Goal: Navigation & Orientation: Find specific page/section

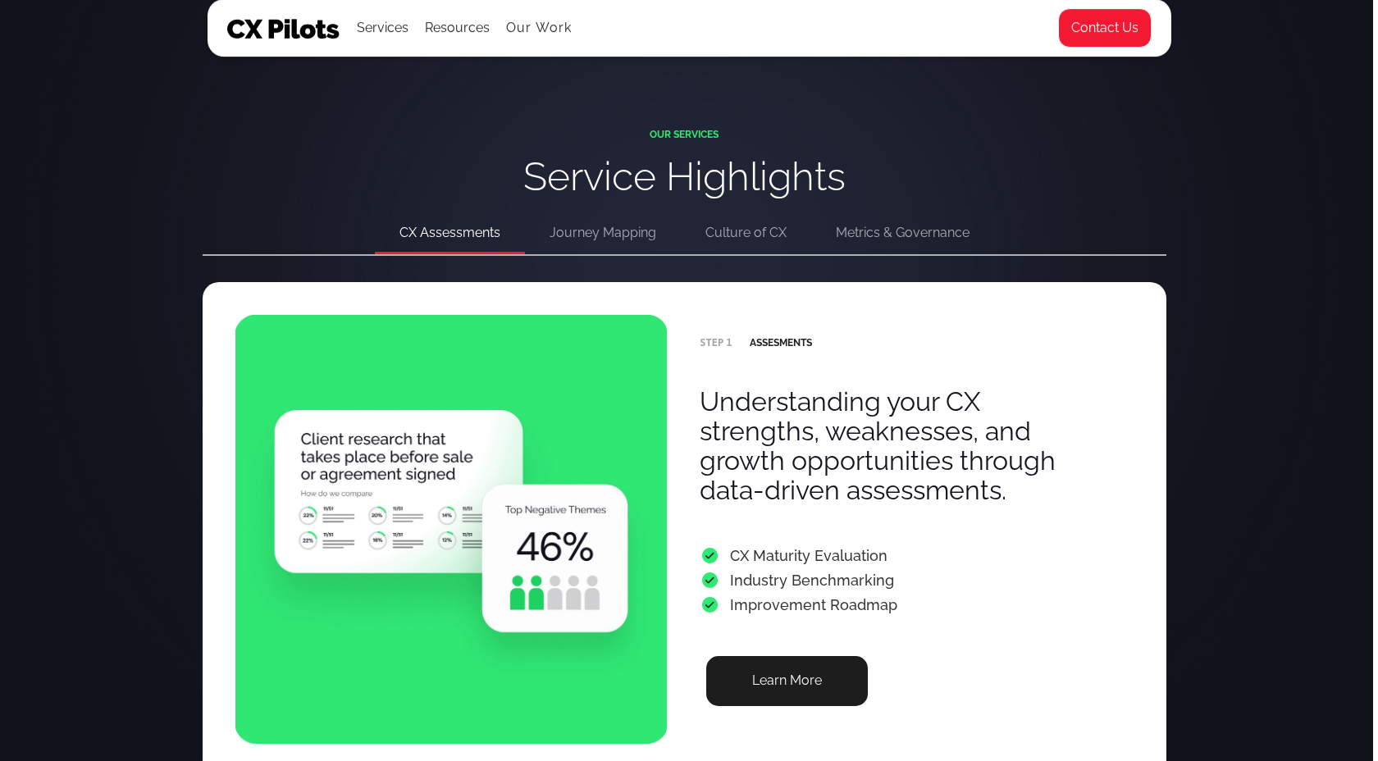
scroll to position [3158, 5]
click at [604, 237] on div "Journey Mapping" at bounding box center [602, 233] width 107 height 23
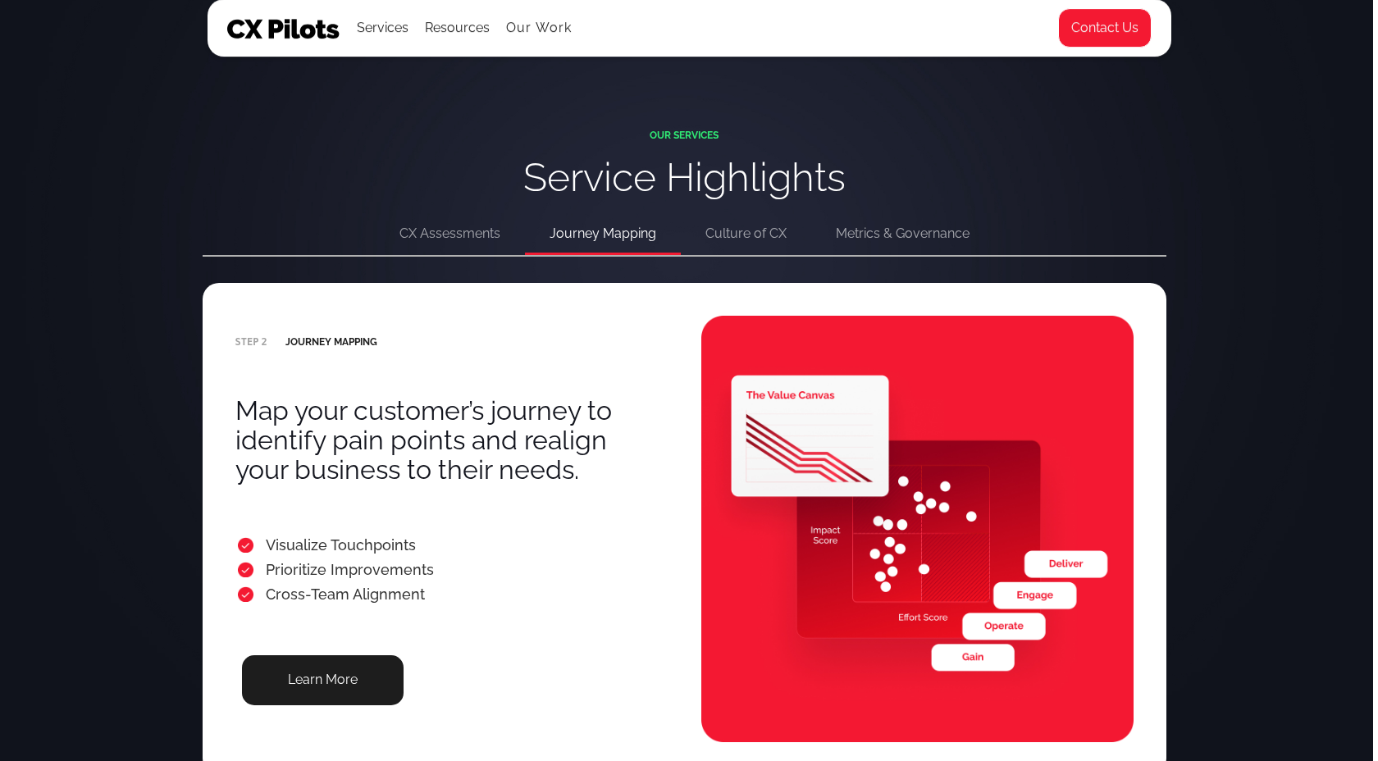
click at [773, 237] on div "Culture of CX" at bounding box center [745, 233] width 81 height 23
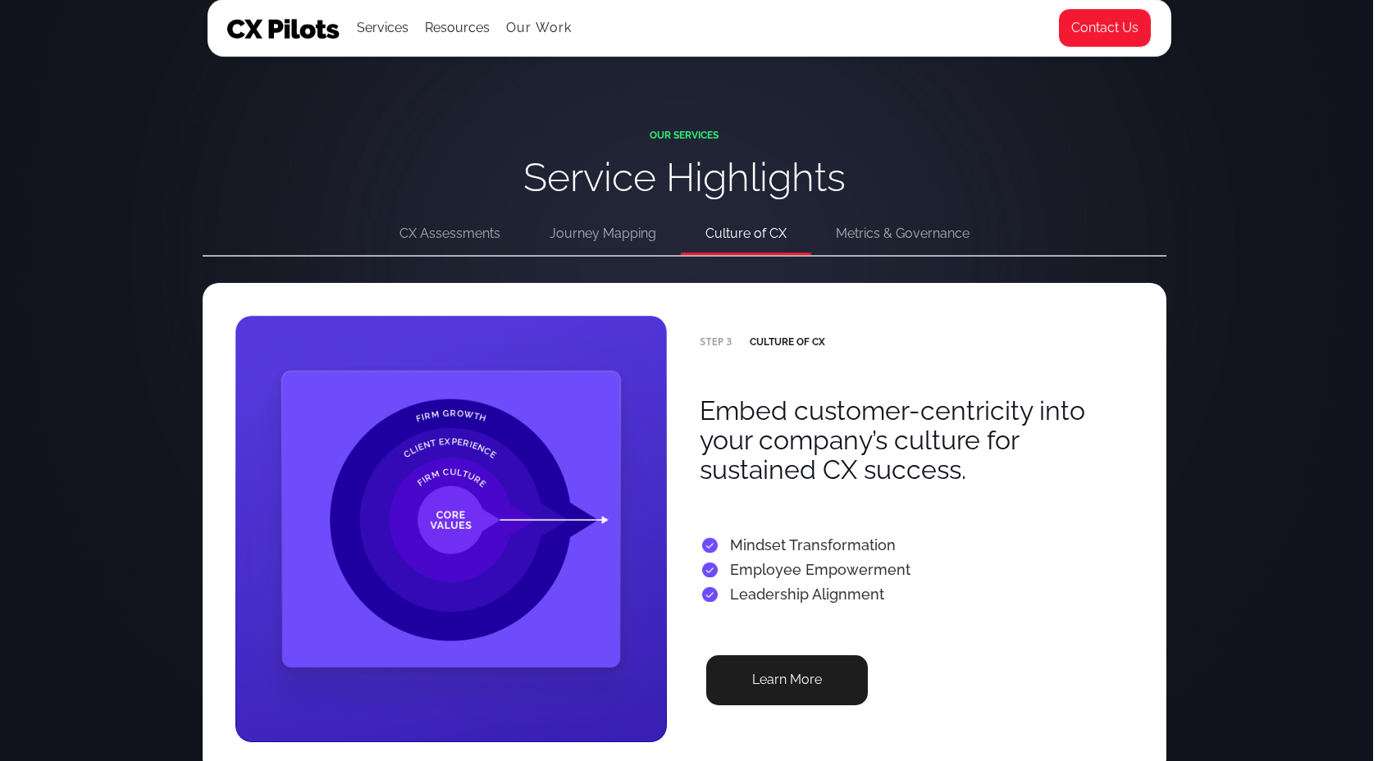
click at [920, 230] on div "Metrics & Governance" at bounding box center [903, 233] width 134 height 23
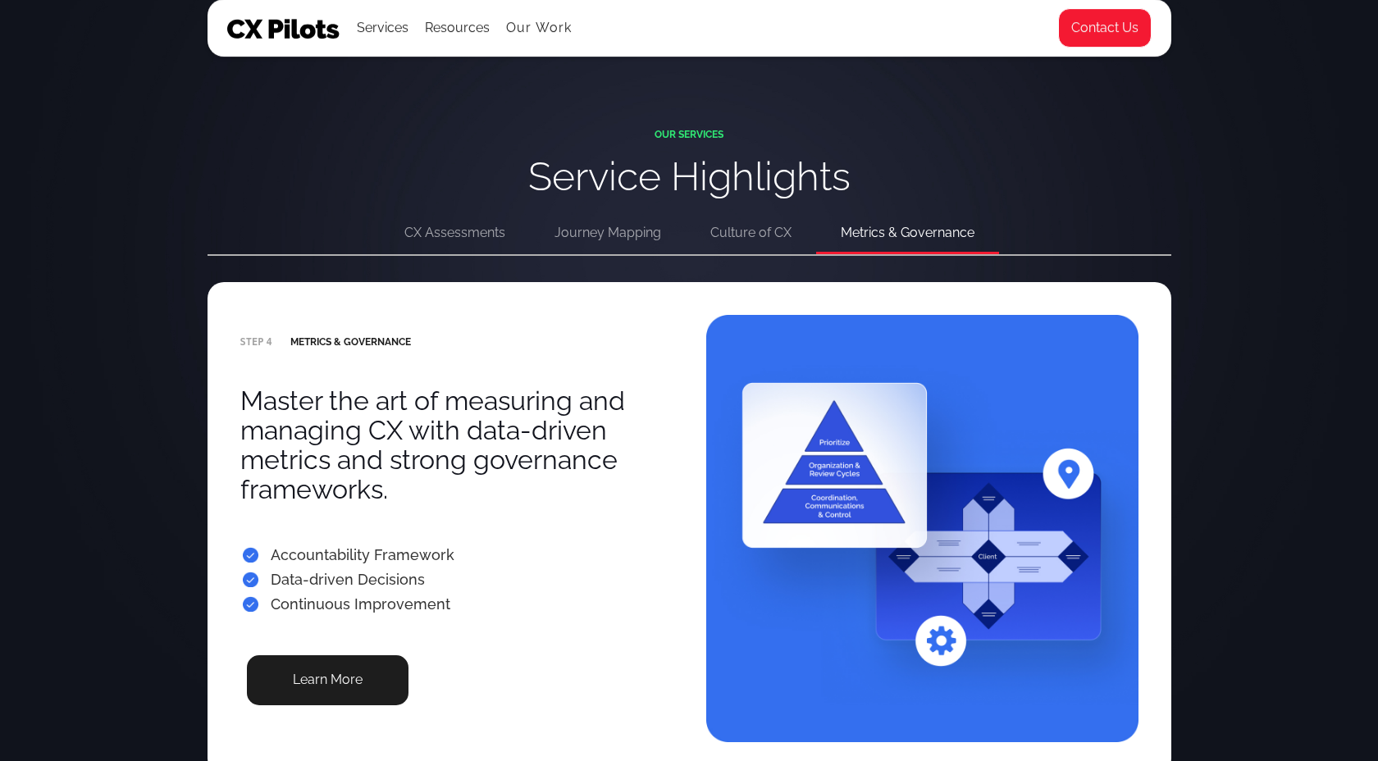
scroll to position [3158, 4]
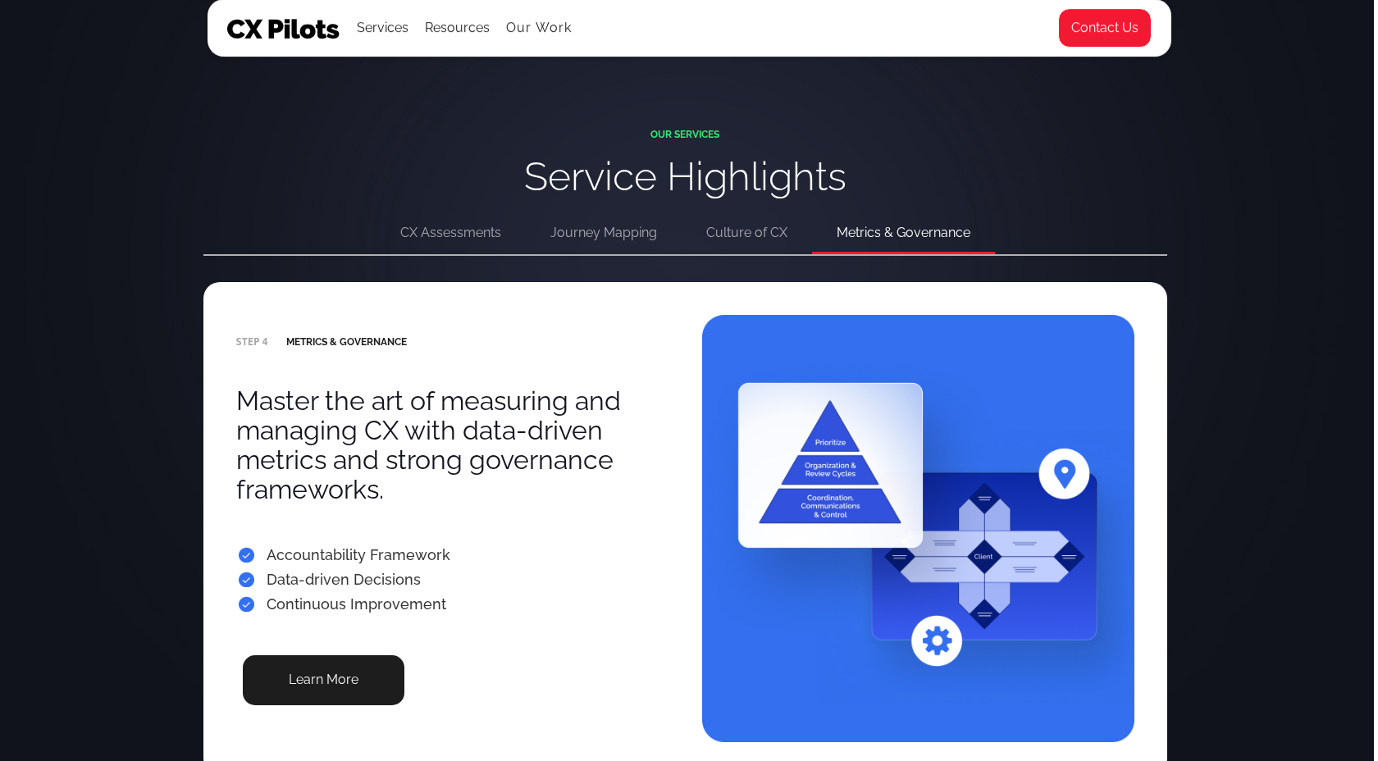
click at [444, 226] on div "CX Assessments" at bounding box center [450, 232] width 101 height 23
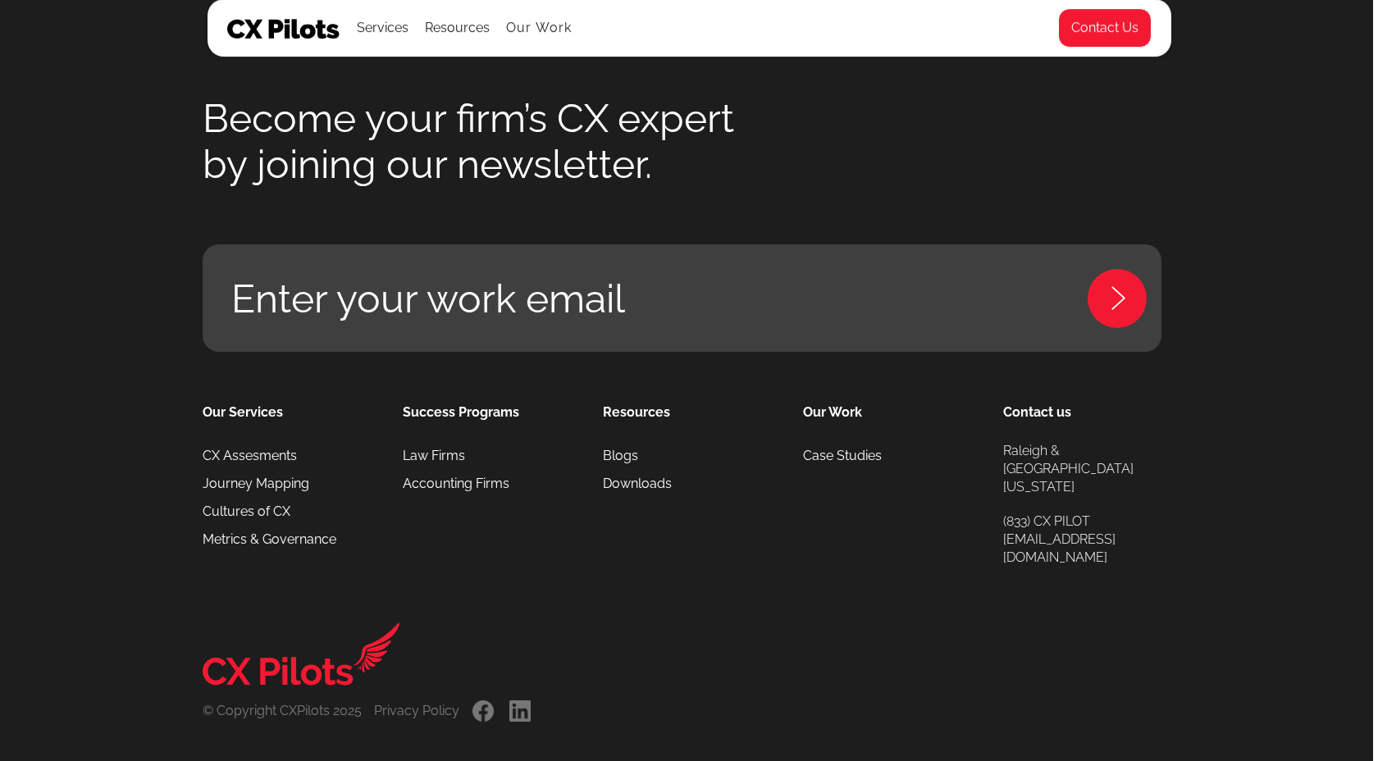
scroll to position [7703, 5]
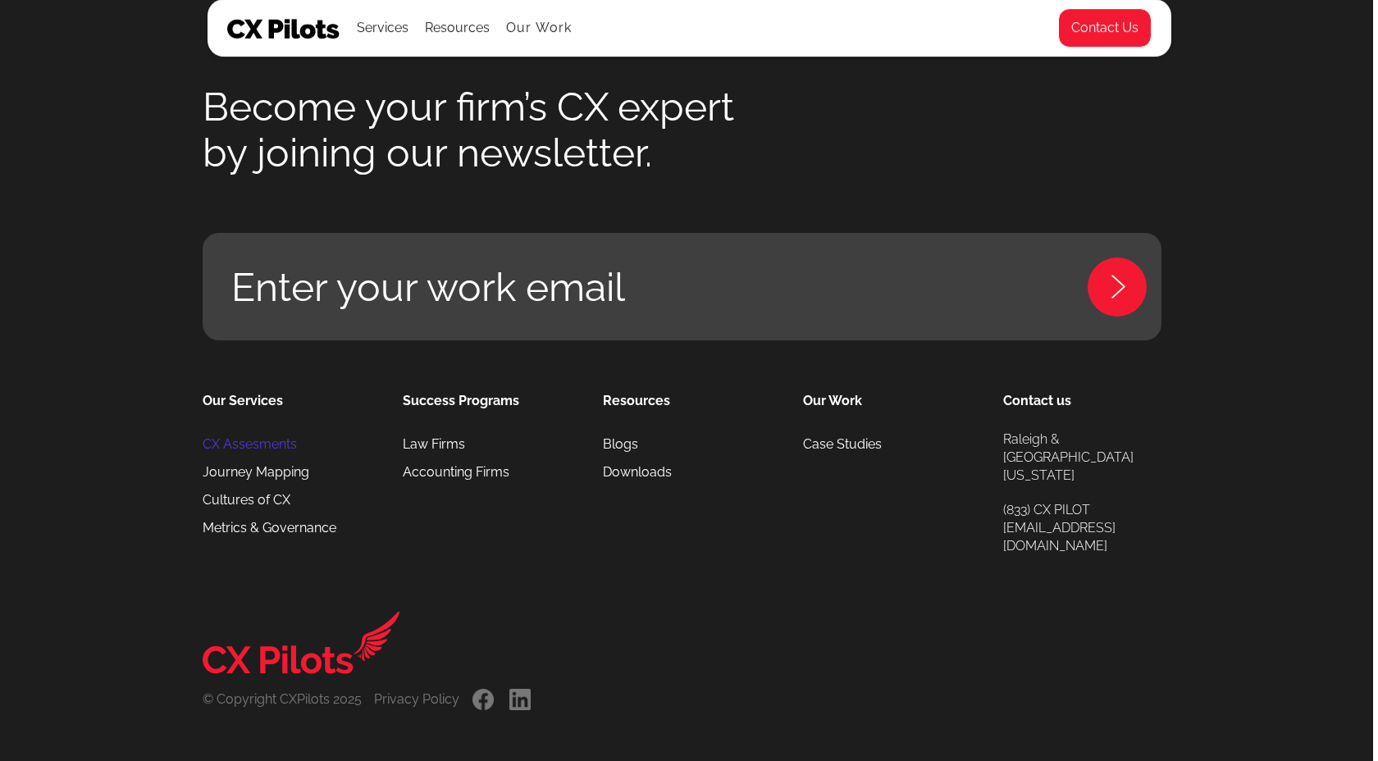
click at [249, 442] on link "CX Assesments" at bounding box center [250, 444] width 94 height 28
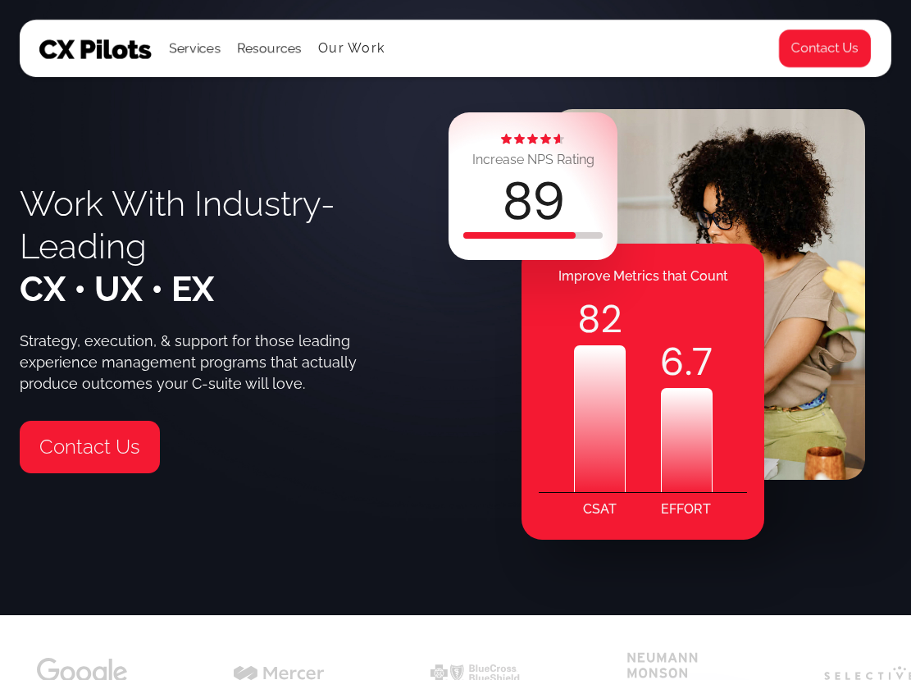
scroll to position [6, 0]
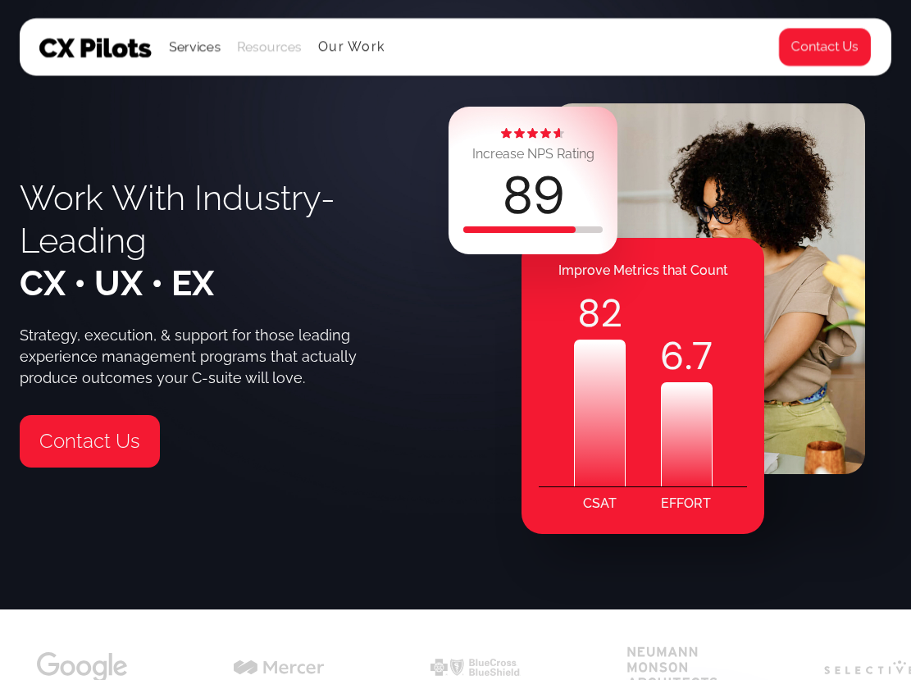
click at [267, 36] on div "Resources" at bounding box center [269, 46] width 65 height 23
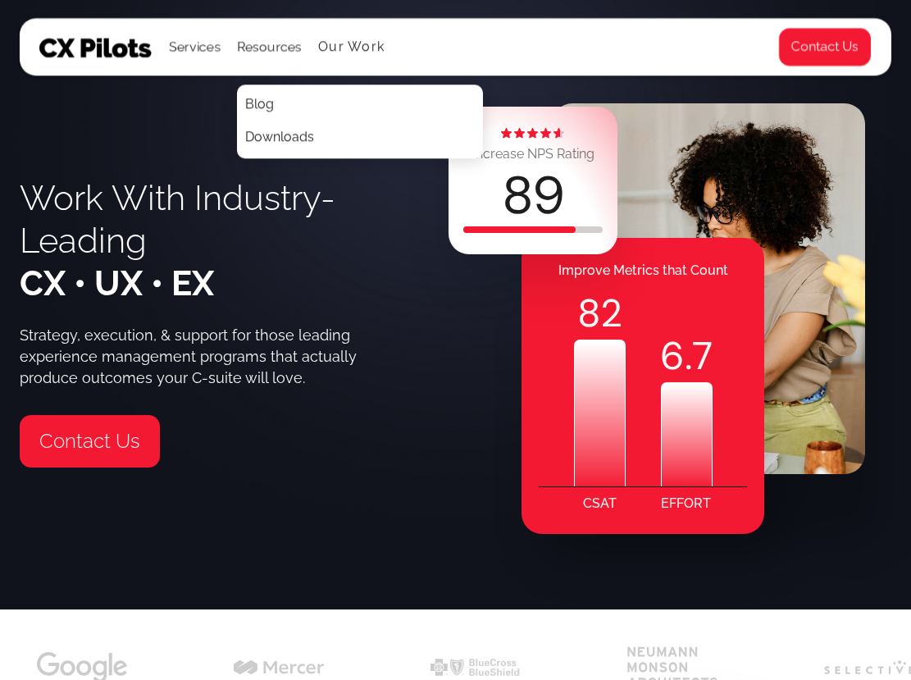
click at [382, 54] on div "Services All Services CX Assessments Journey Mapping Cultures of CX Metrics & G…" at bounding box center [406, 47] width 735 height 56
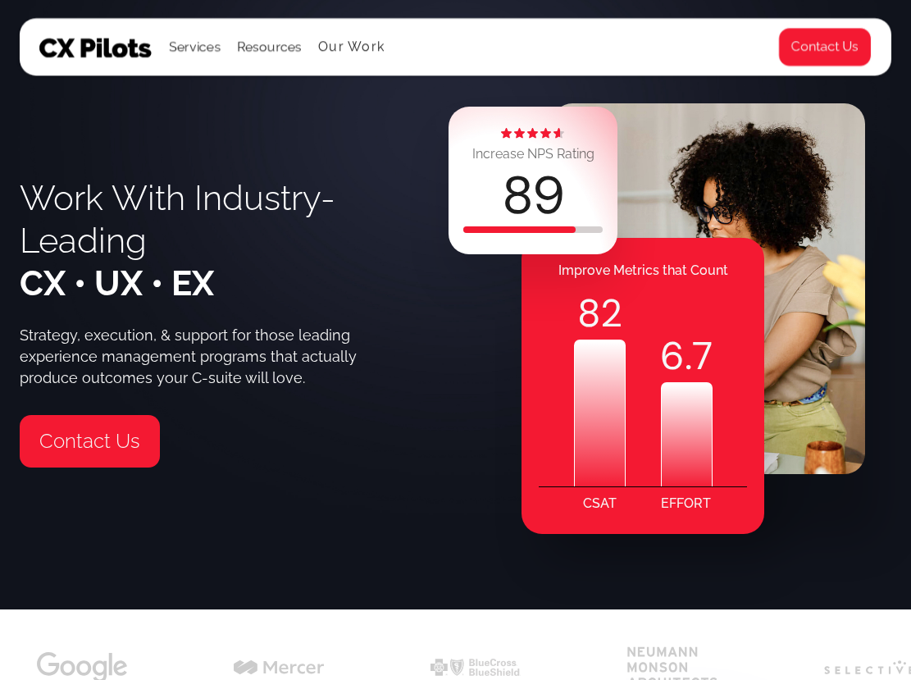
click at [353, 34] on ul "Services All Services CX Assessments Journey Mapping Cultures of CX Metrics & G…" at bounding box center [277, 47] width 216 height 56
click at [353, 40] on link "Our Work" at bounding box center [351, 46] width 66 height 15
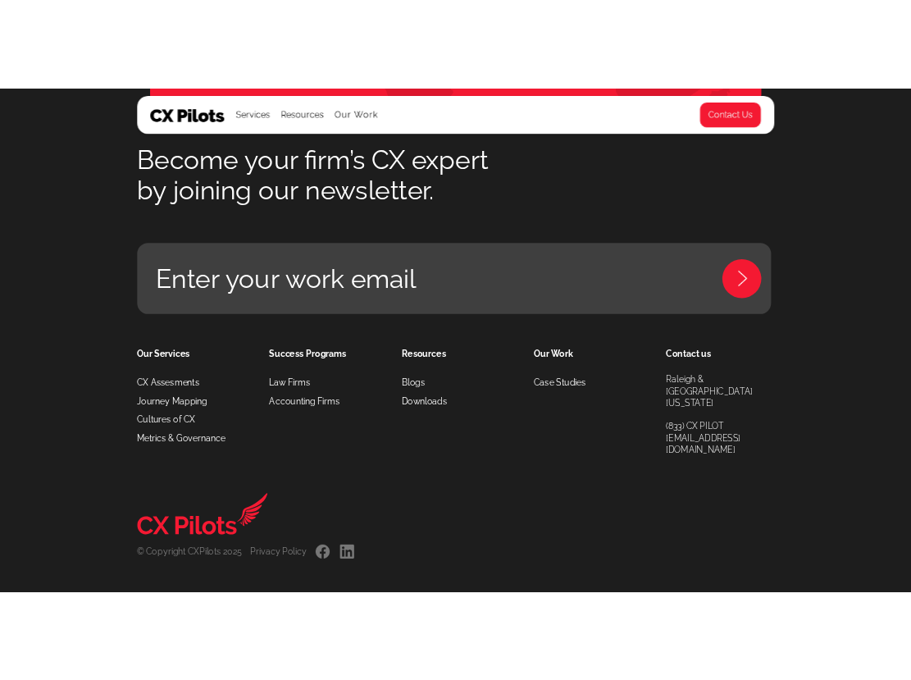
scroll to position [4441, 0]
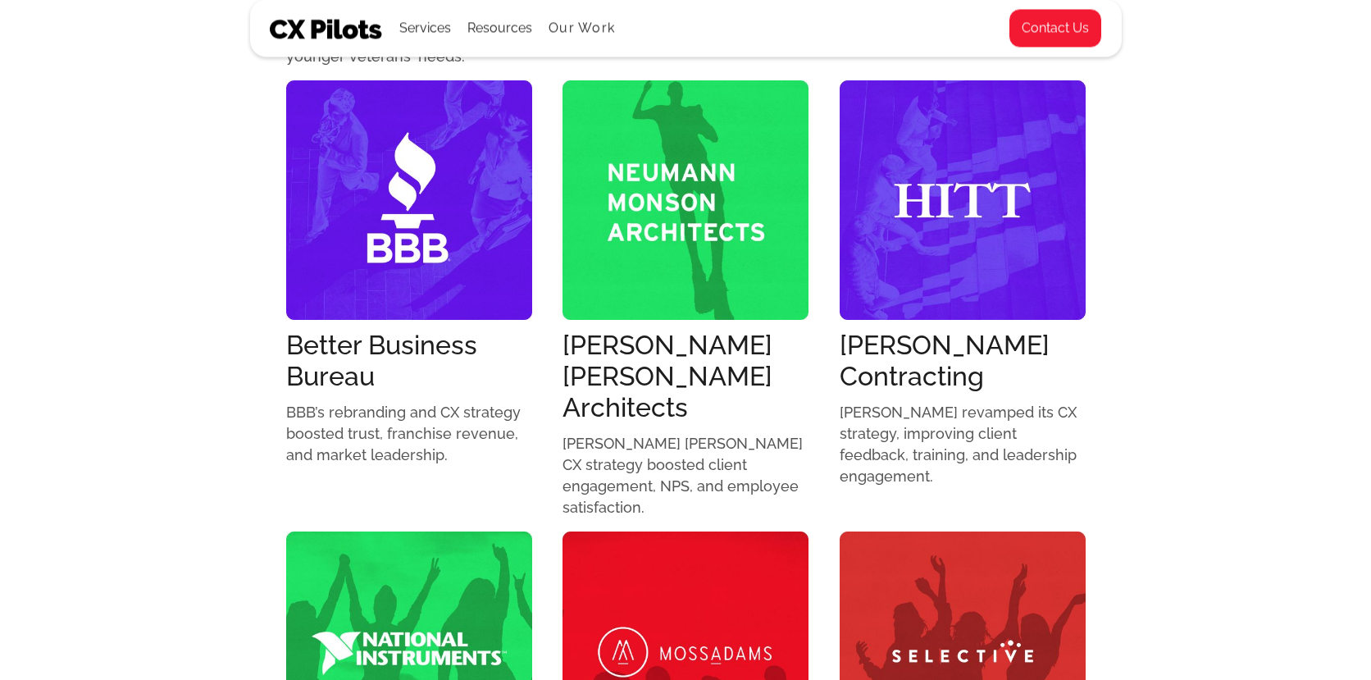
scroll to position [254, 0]
